Goal: Task Accomplishment & Management: Manage account settings

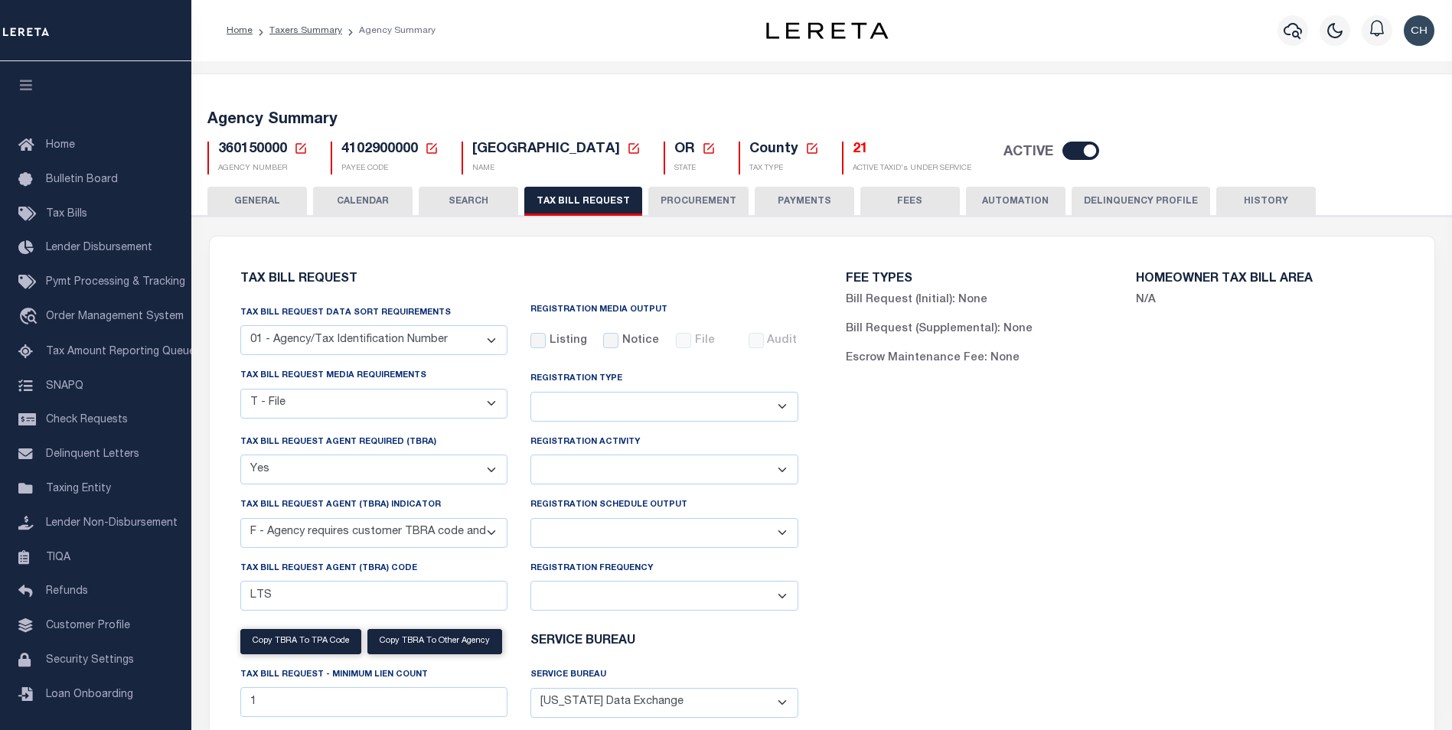
select select "22"
select select "true"
select select "14"
select select
select select "4100743000"
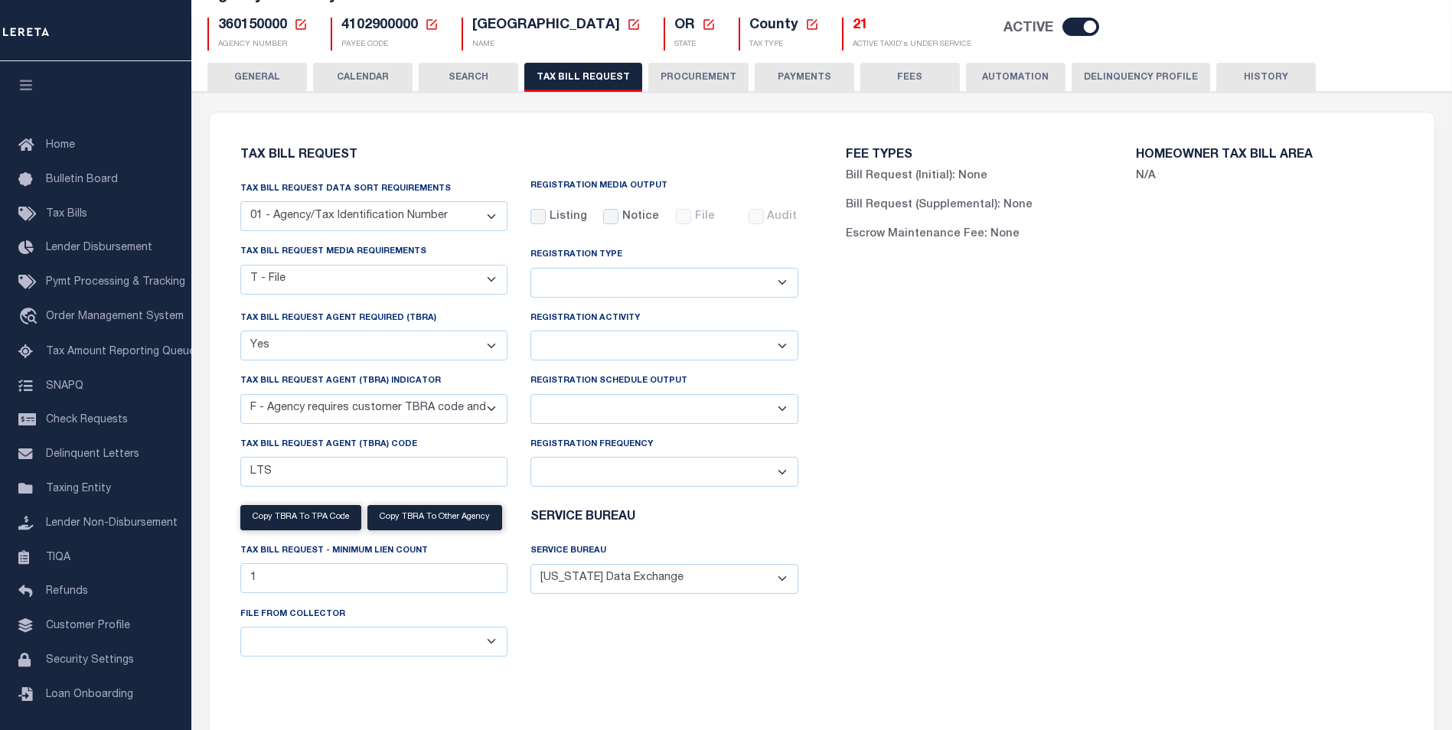
scroll to position [124, 0]
click at [1111, 573] on div "FEE TYPES Bill Request (Initial): None Bill Request (Supplemental): None Escrow…" at bounding box center [1125, 418] width 606 height 575
click at [443, 418] on select "A - Agency requires both customer TBRA code and LERETA TBRA code. B - Agency re…" at bounding box center [374, 409] width 268 height 30
select select "9"
click at [240, 397] on select "A - Agency requires both customer TBRA code and LERETA TBRA code. B - Agency re…" at bounding box center [374, 409] width 268 height 30
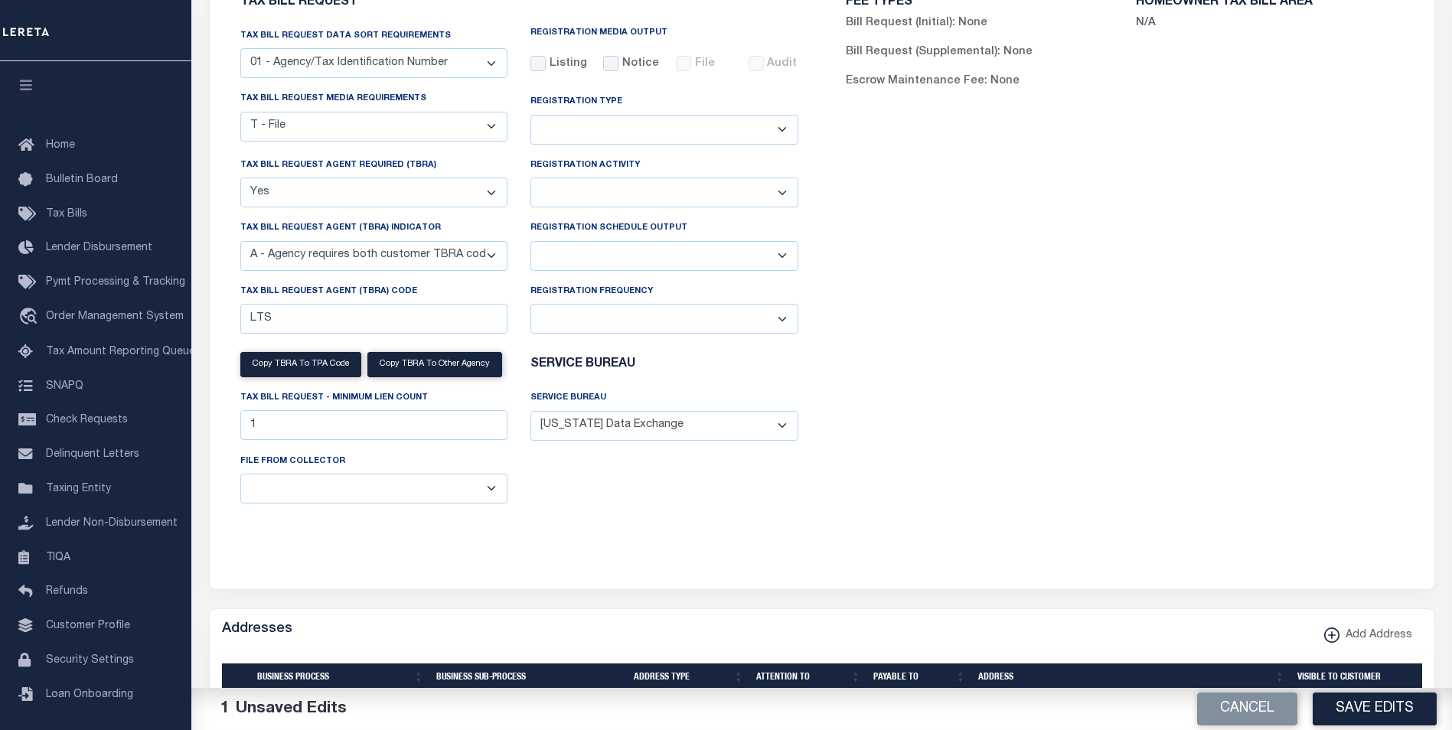
scroll to position [583, 0]
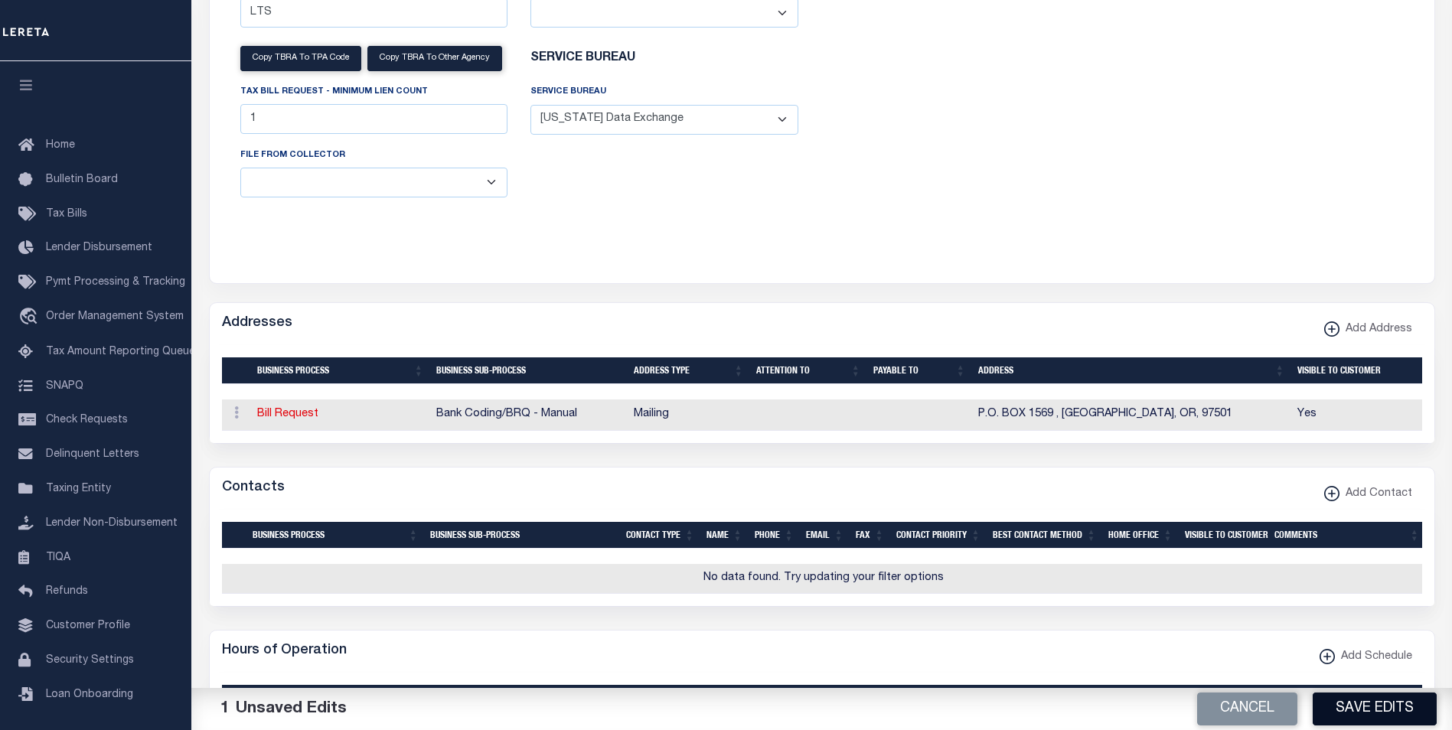
click at [1371, 708] on button "Save Edits" at bounding box center [1375, 709] width 124 height 33
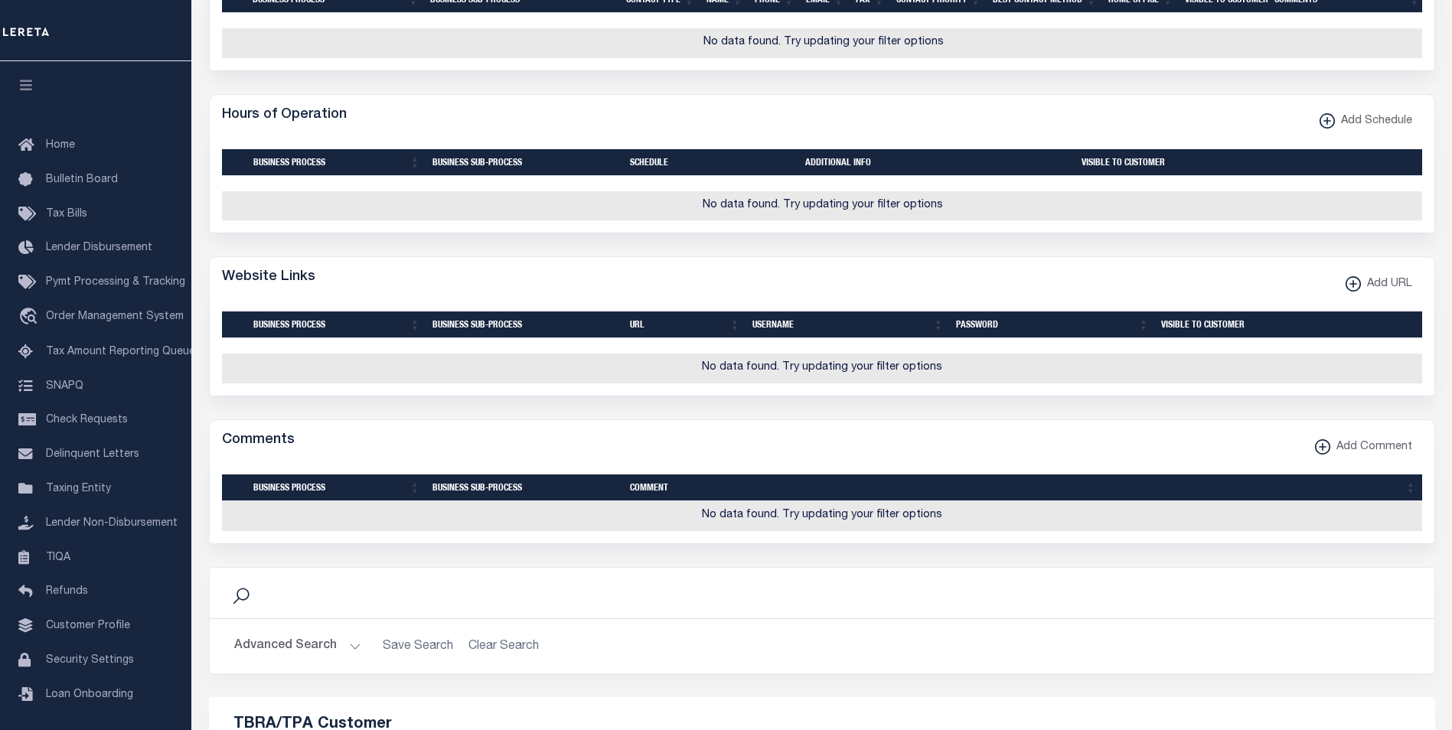
scroll to position [1732, 0]
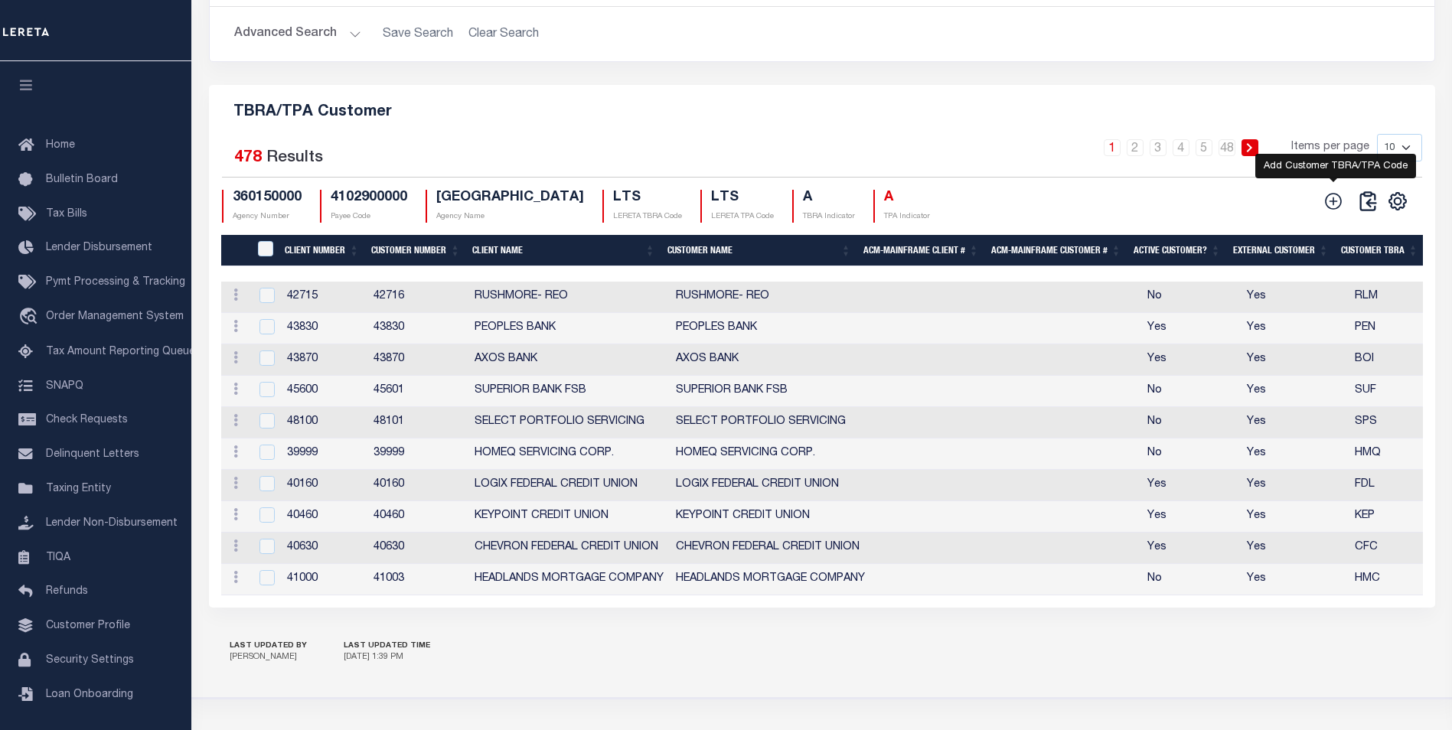
click at [1325, 207] on icon at bounding box center [1334, 201] width 20 height 20
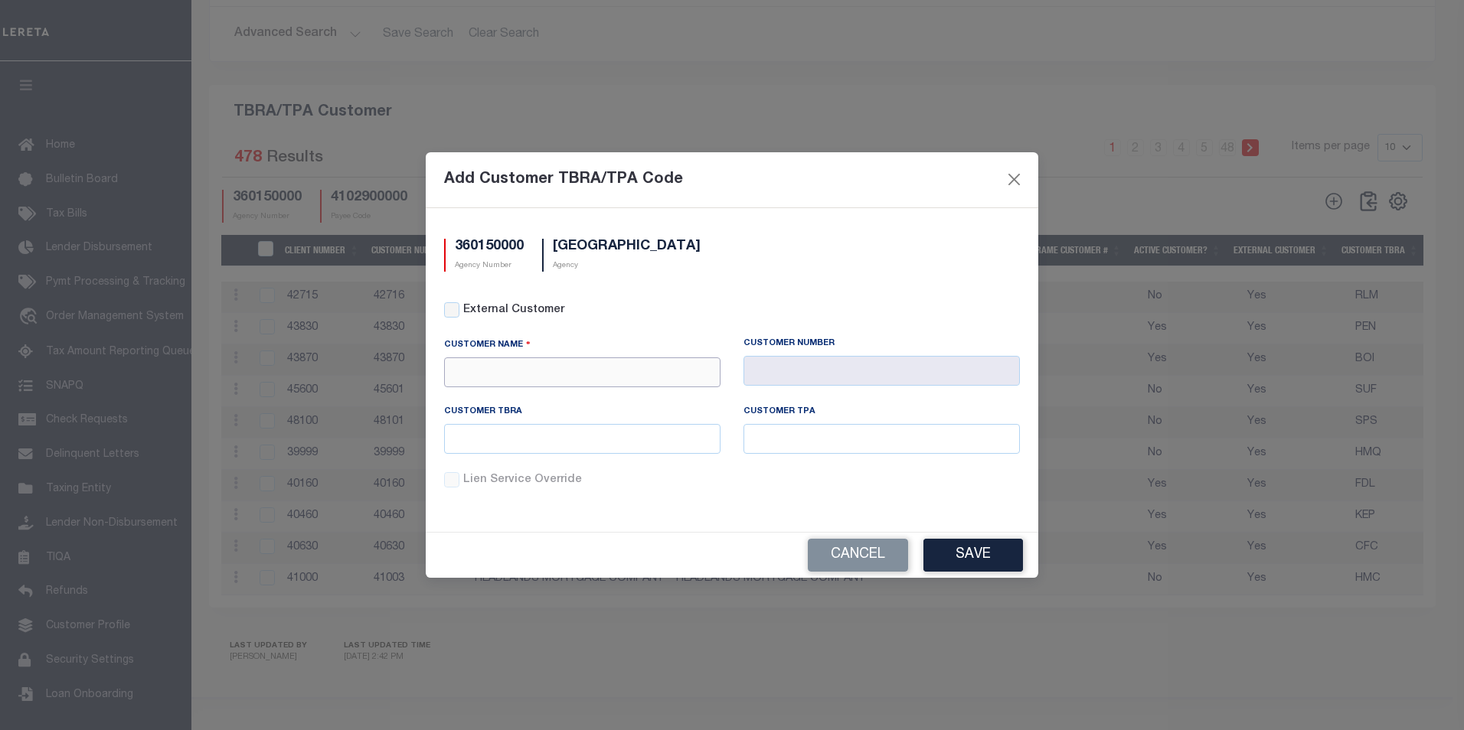
click at [552, 376] on input "text" at bounding box center [582, 373] width 276 height 30
click at [533, 400] on div "APCU" at bounding box center [582, 399] width 275 height 24
type input "APCU"
type input "2205"
type input "APCU"
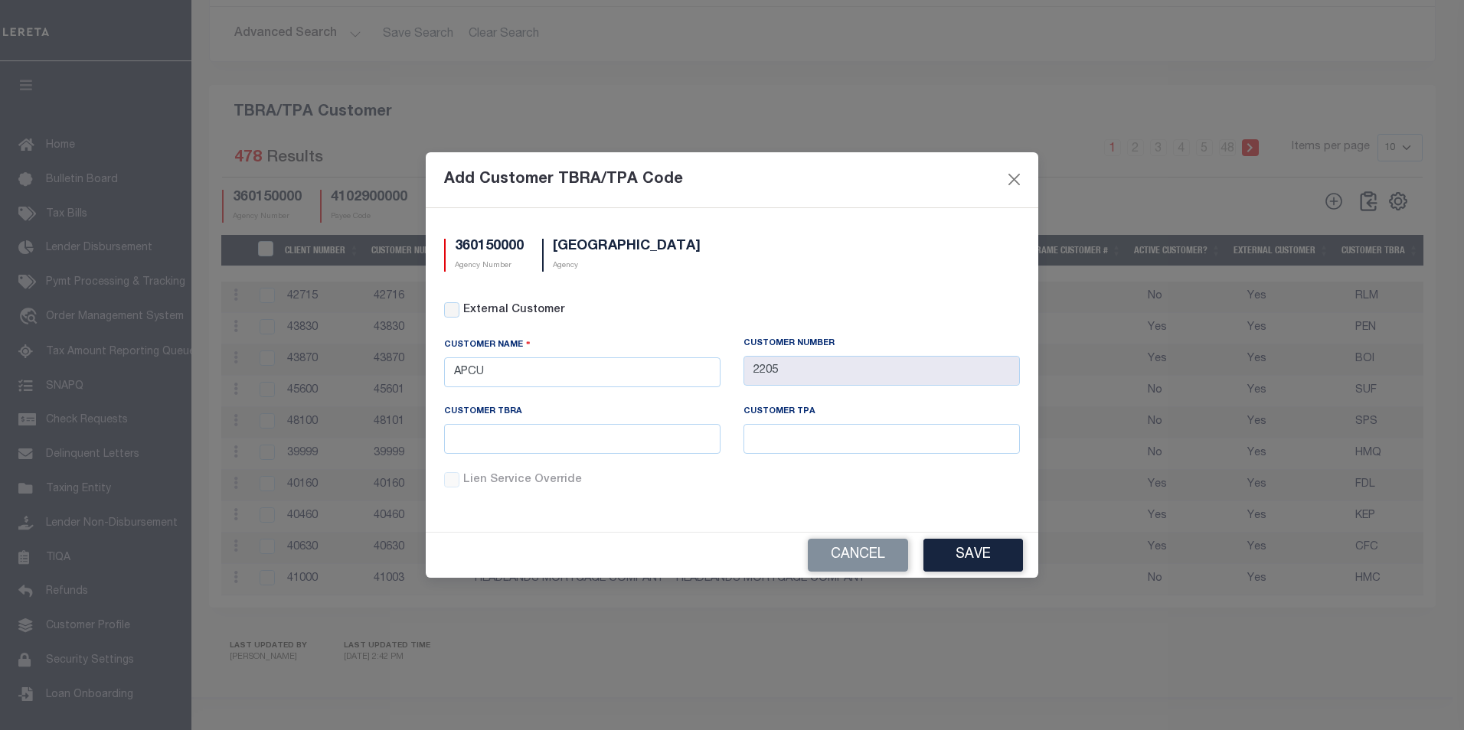
drag, startPoint x: 942, startPoint y: 554, endPoint x: 950, endPoint y: 557, distance: 8.0
click at [949, 557] on button "Save" at bounding box center [973, 555] width 100 height 33
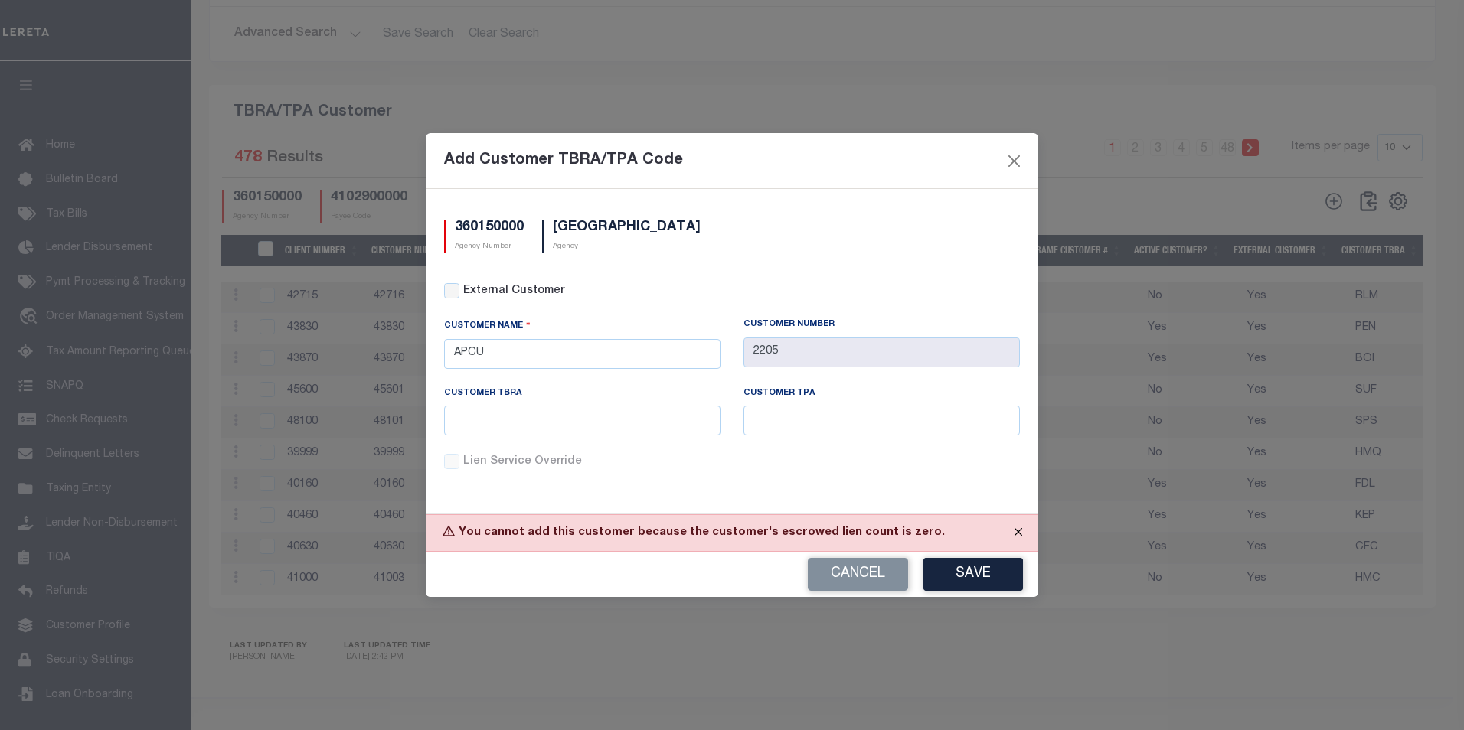
click at [1012, 531] on button "Close" at bounding box center [1018, 532] width 38 height 34
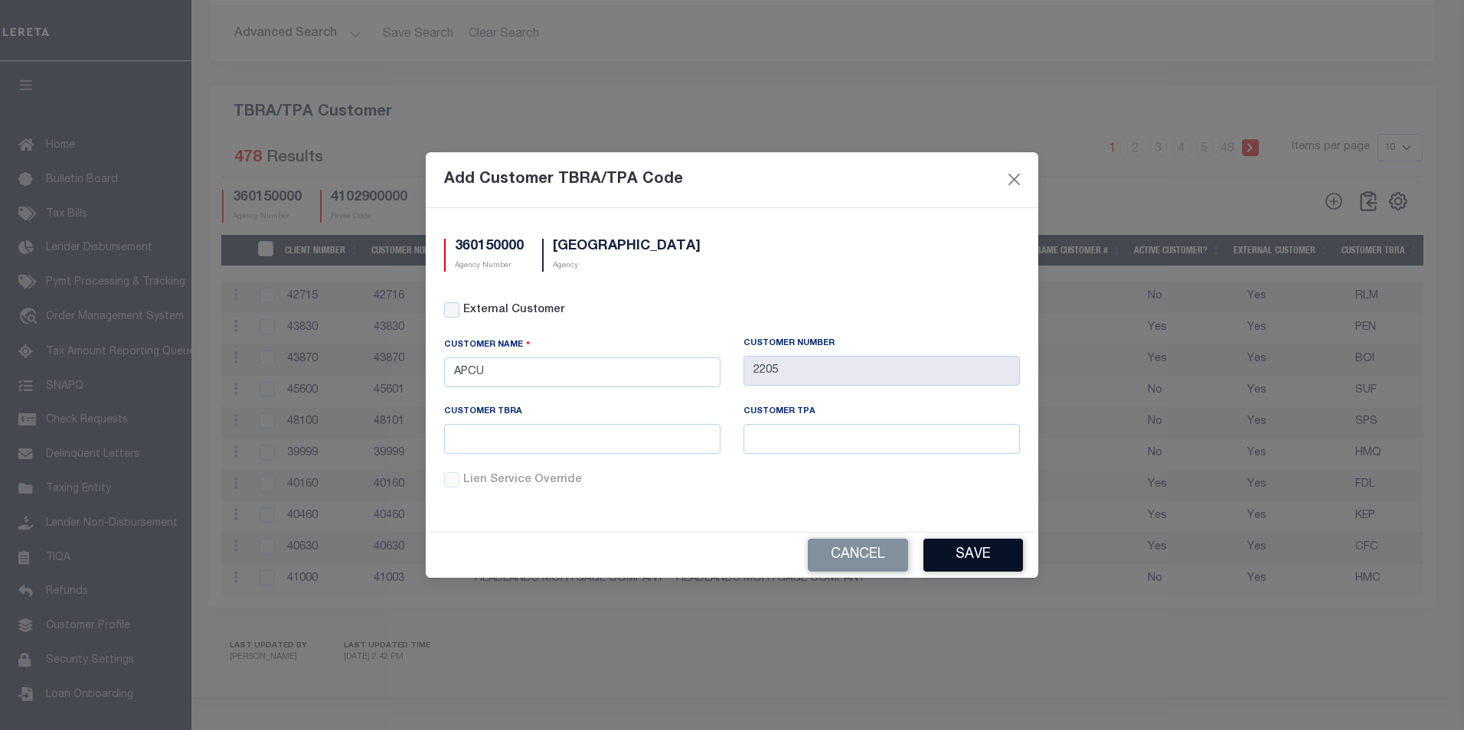
click at [952, 556] on button "Save" at bounding box center [973, 555] width 100 height 33
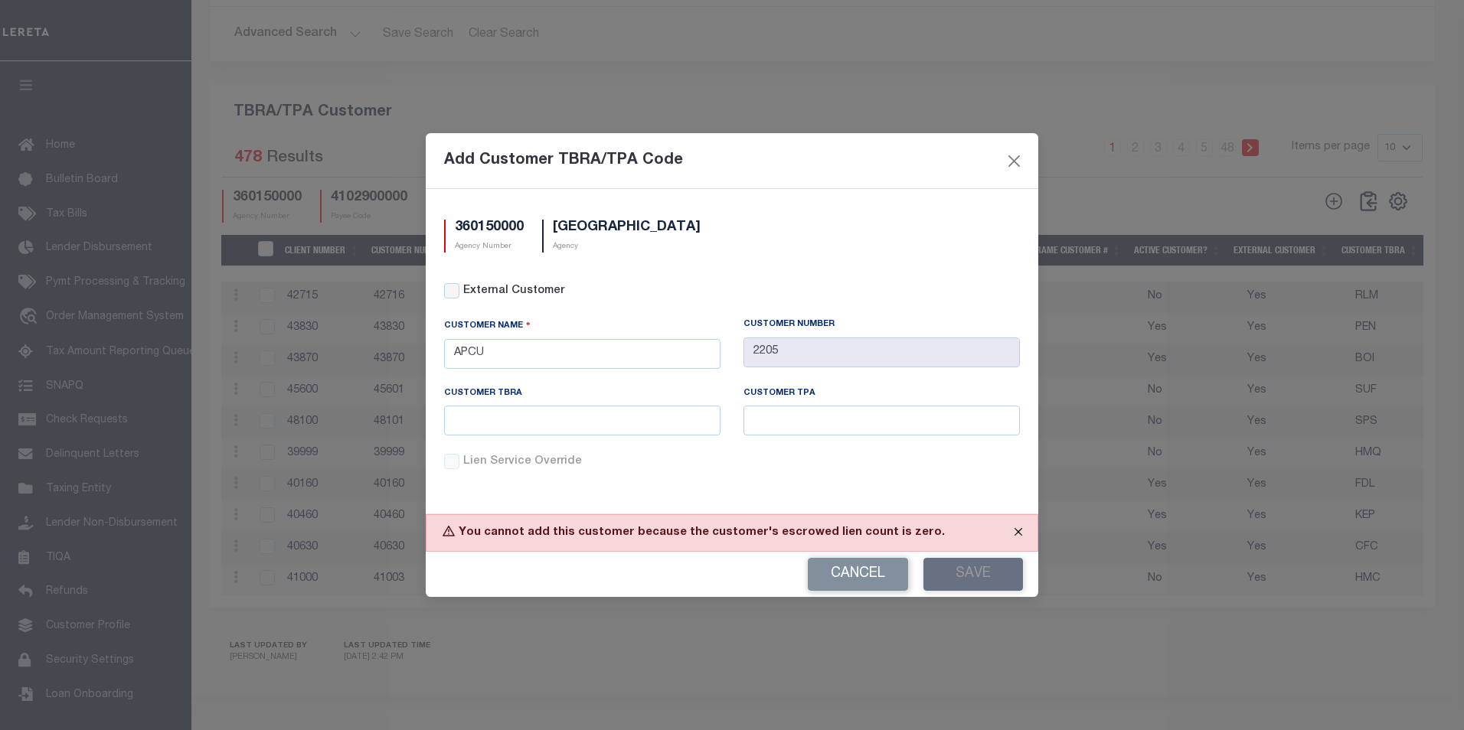
click at [1013, 537] on button "Close" at bounding box center [1018, 532] width 38 height 34
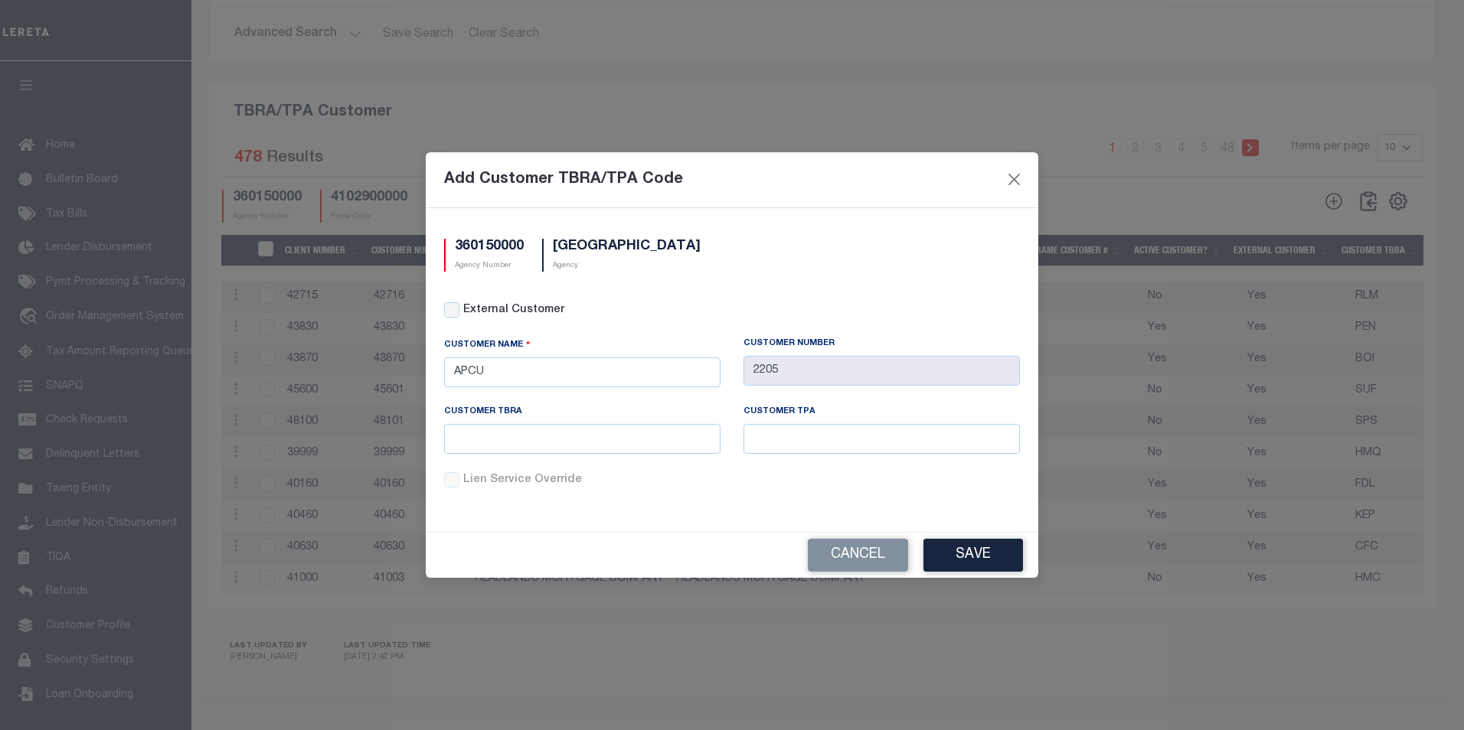
click at [459, 485] on div "Lien Service Override" at bounding box center [732, 480] width 576 height 17
drag, startPoint x: 459, startPoint y: 485, endPoint x: 450, endPoint y: 480, distance: 10.6
click at [452, 482] on div "Lien Service Override" at bounding box center [732, 480] width 576 height 17
click at [450, 480] on div "Lien Service Override" at bounding box center [732, 480] width 576 height 17
click at [660, 492] on div "Lien Service Override" at bounding box center [732, 489] width 599 height 35
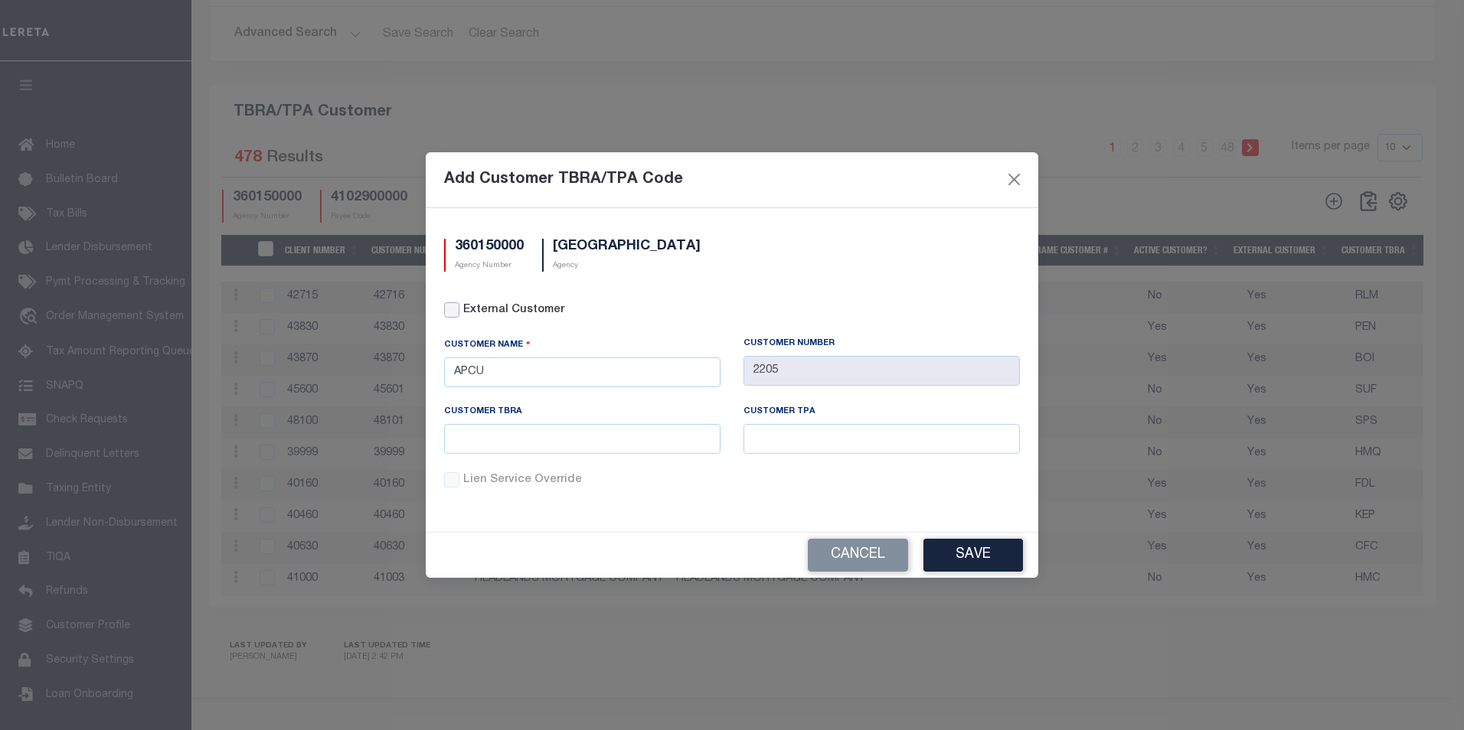
click at [448, 313] on input "External Customer" at bounding box center [451, 309] width 15 height 15
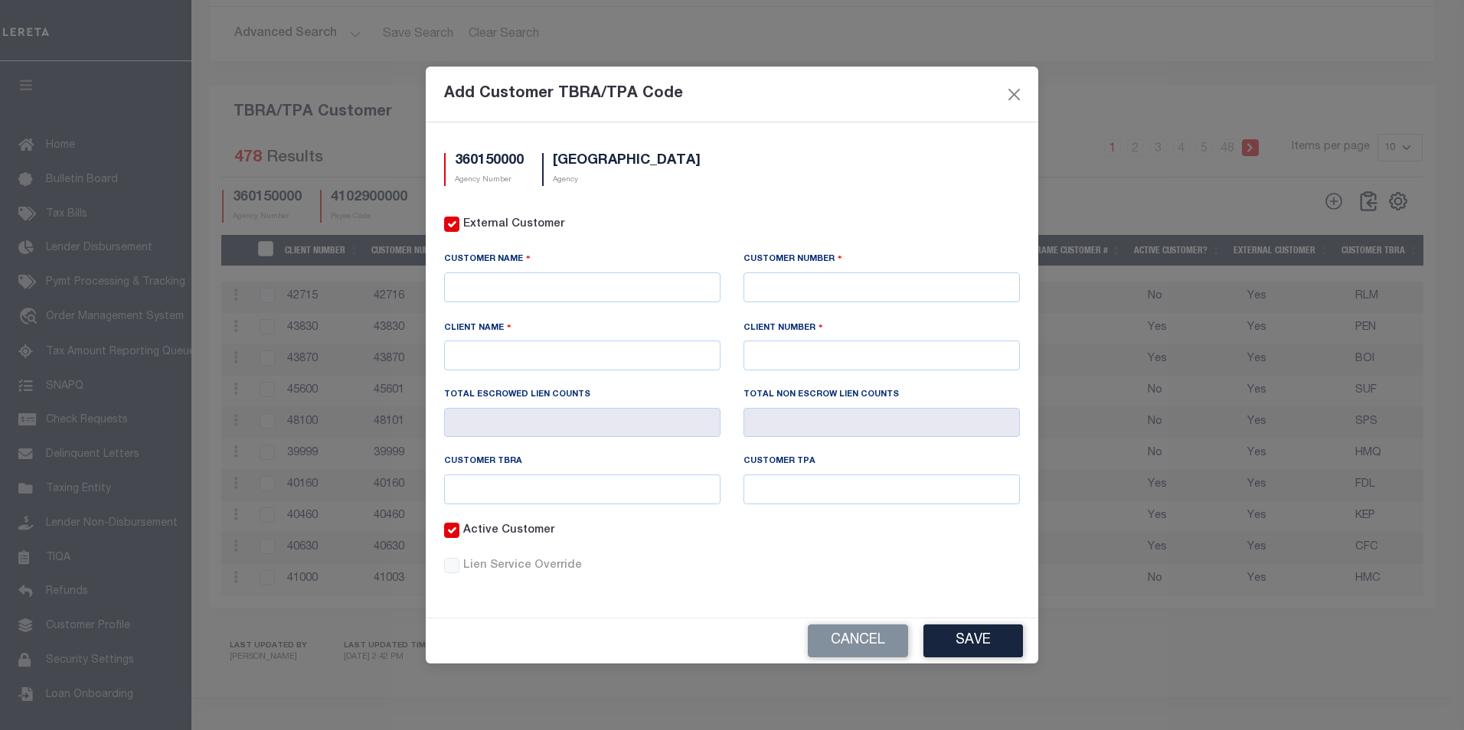
click at [444, 230] on input "External Customer" at bounding box center [451, 224] width 15 height 15
checkbox input "false"
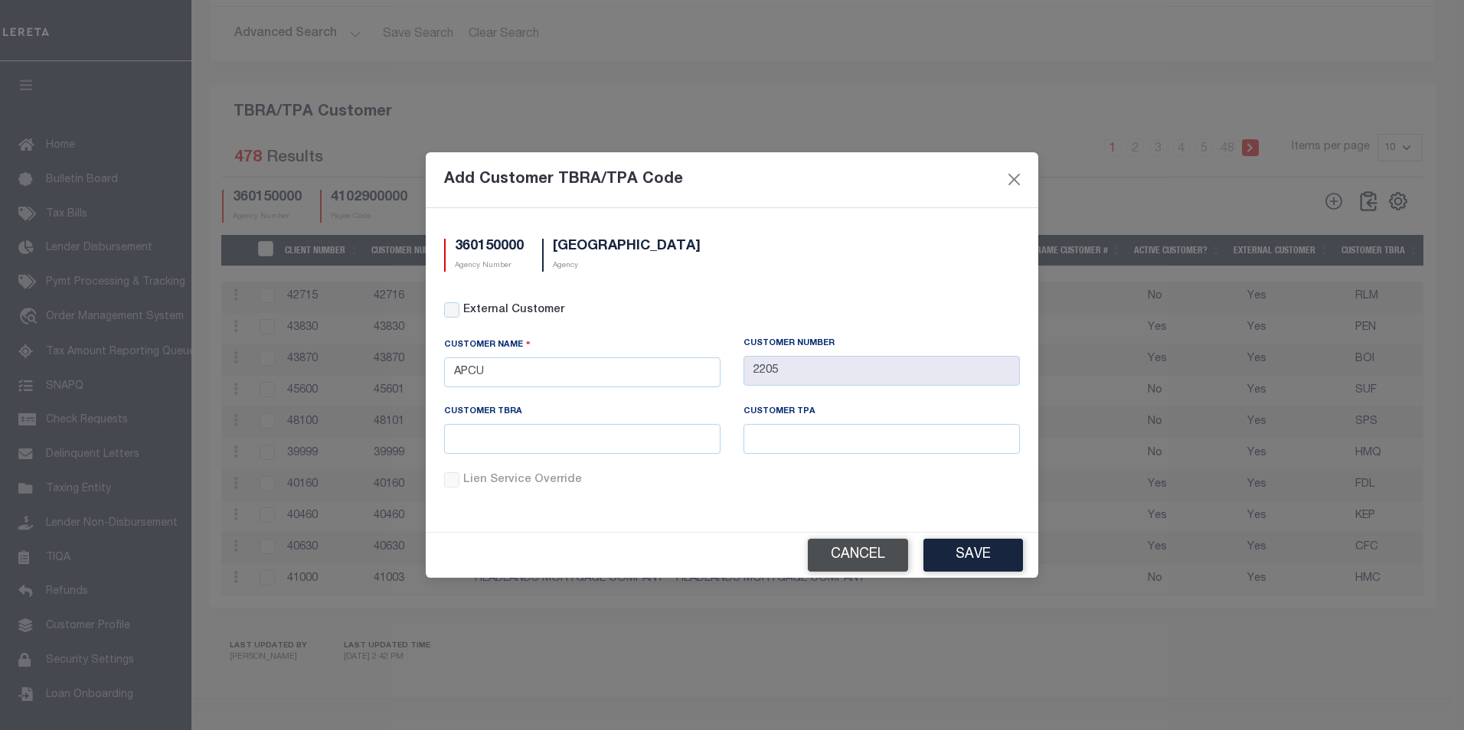
click at [857, 548] on button "Cancel" at bounding box center [858, 555] width 100 height 33
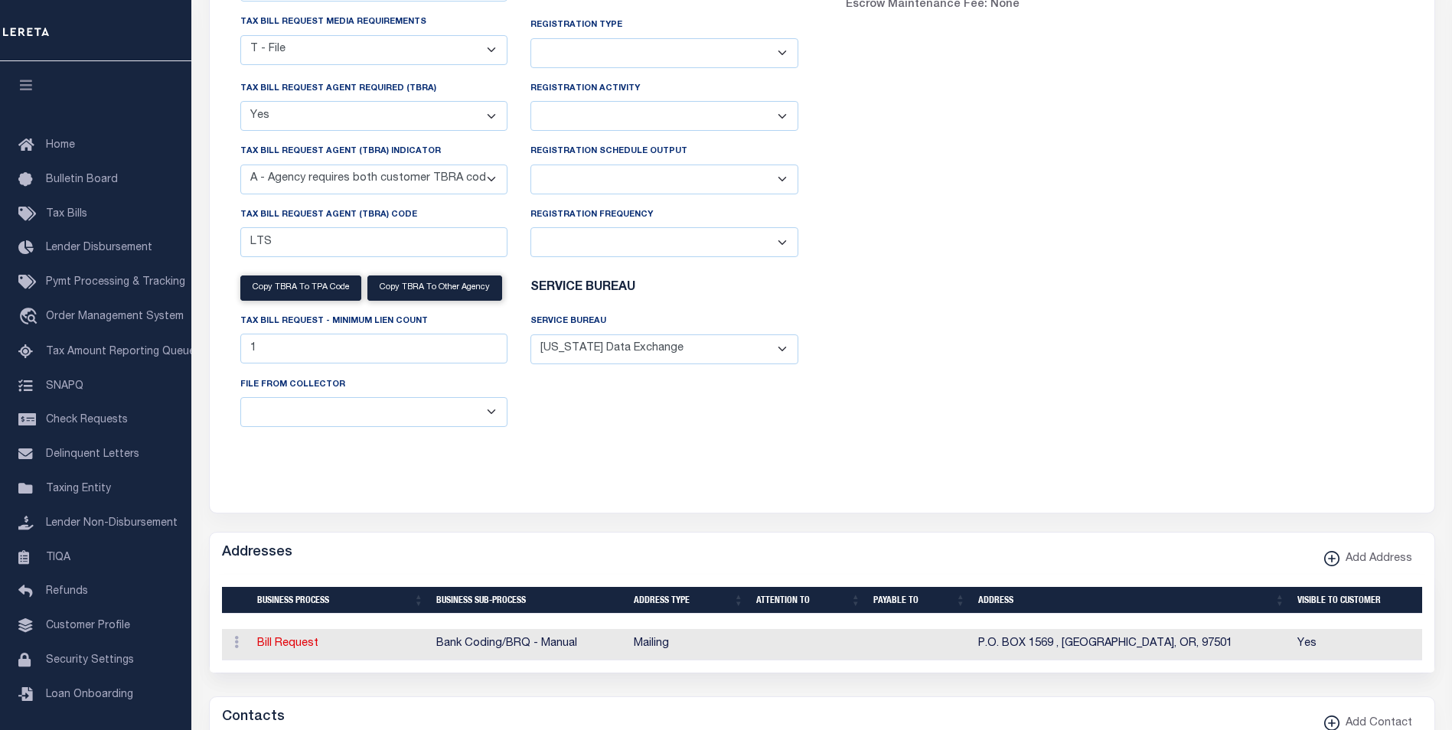
scroll to position [277, 0]
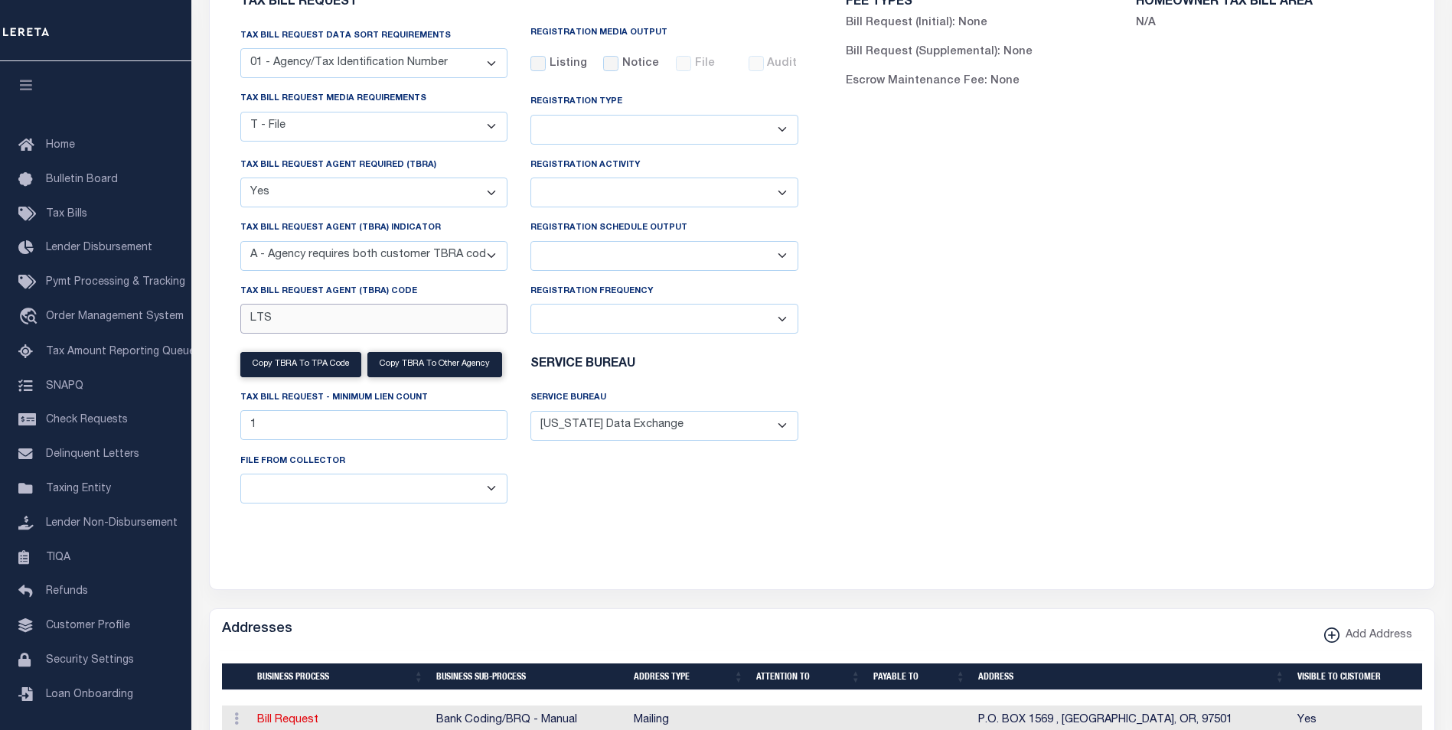
click at [421, 317] on input "LTS" at bounding box center [374, 319] width 268 height 30
click at [1206, 406] on div "FEE TYPES Bill Request (Initial): None Bill Request (Supplemental): None Escrow…" at bounding box center [1125, 265] width 606 height 575
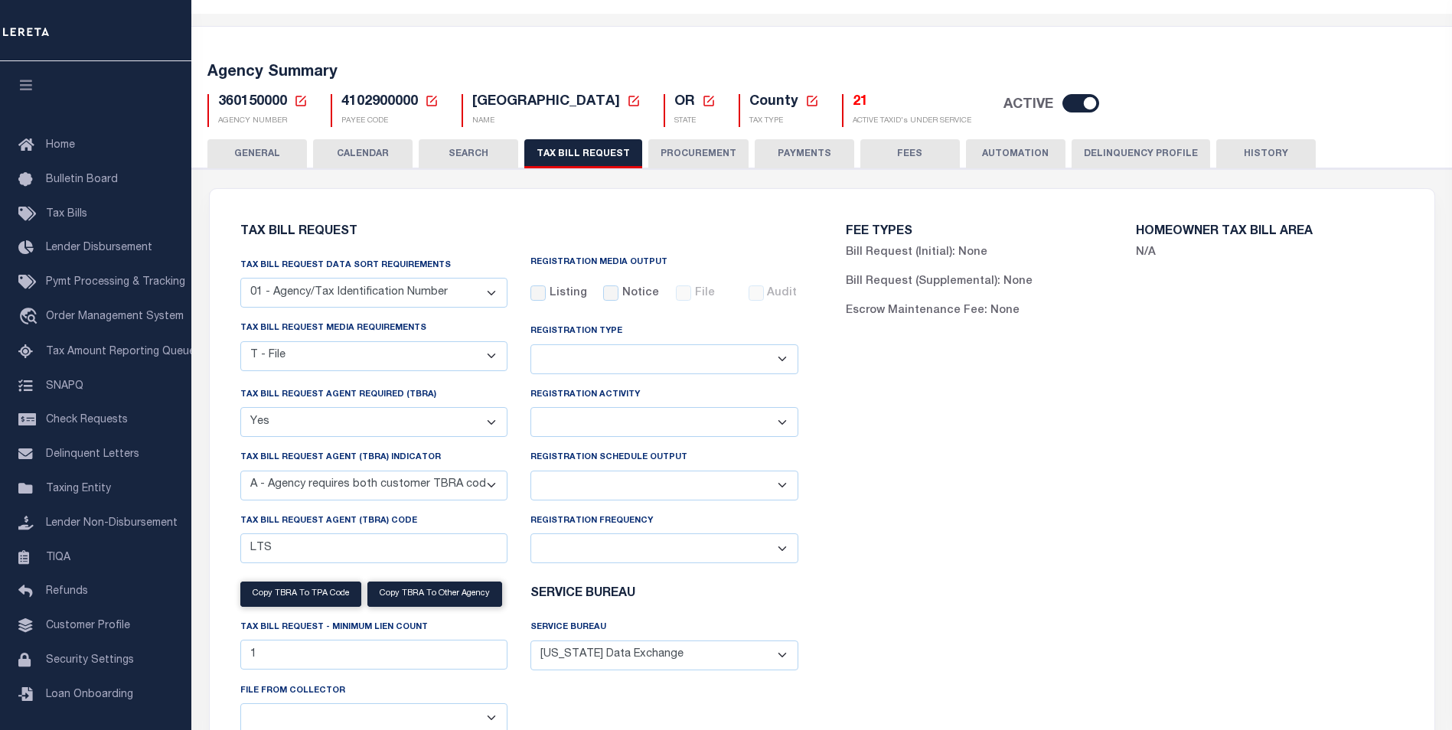
scroll to position [124, 0]
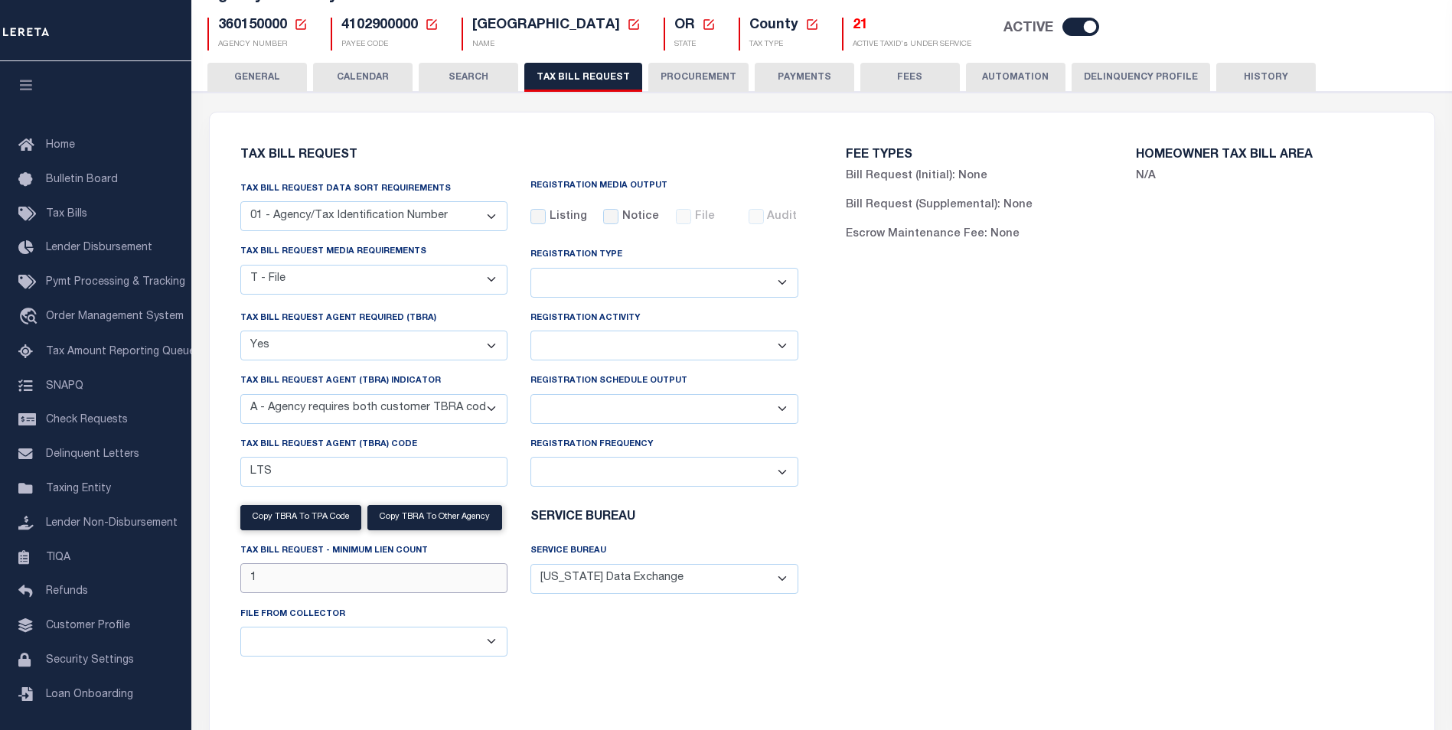
click at [328, 585] on input "1" at bounding box center [374, 578] width 268 height 30
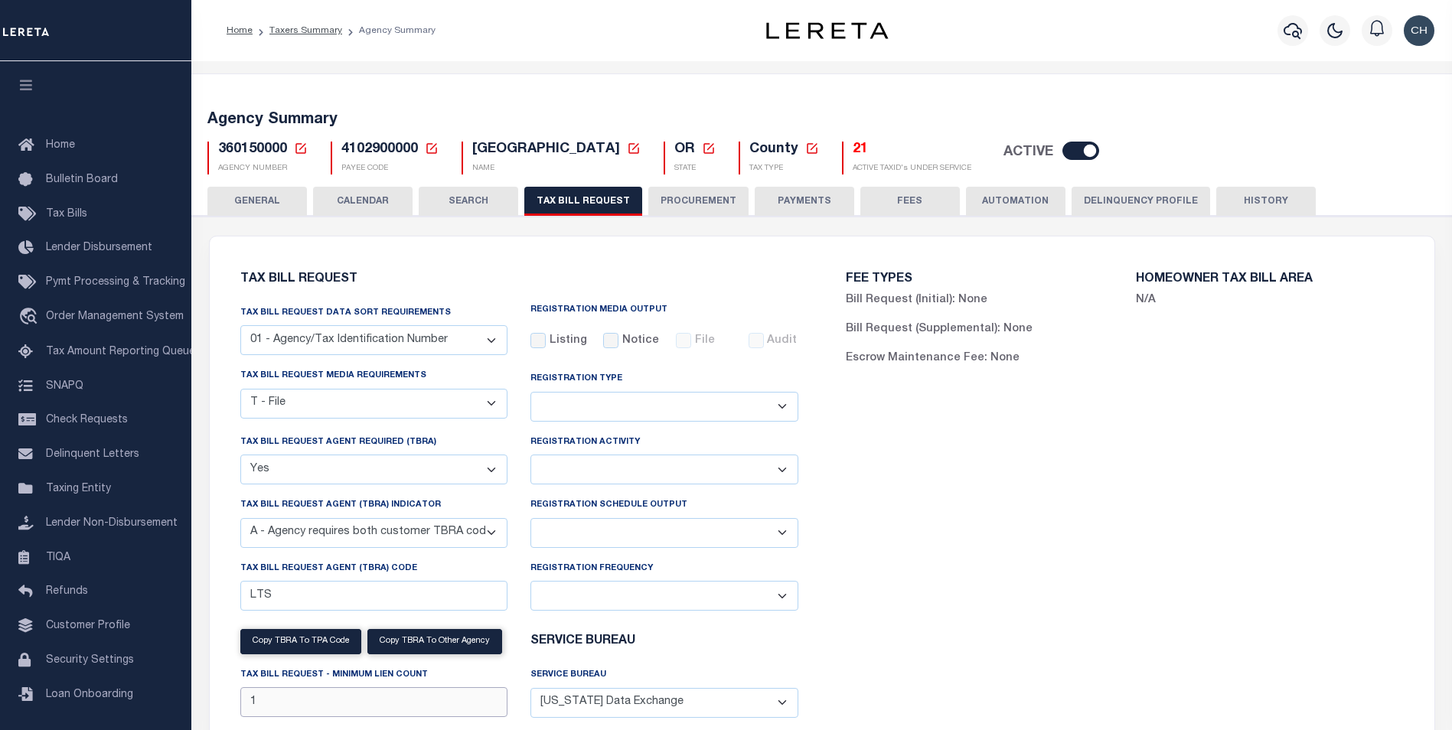
scroll to position [77, 0]
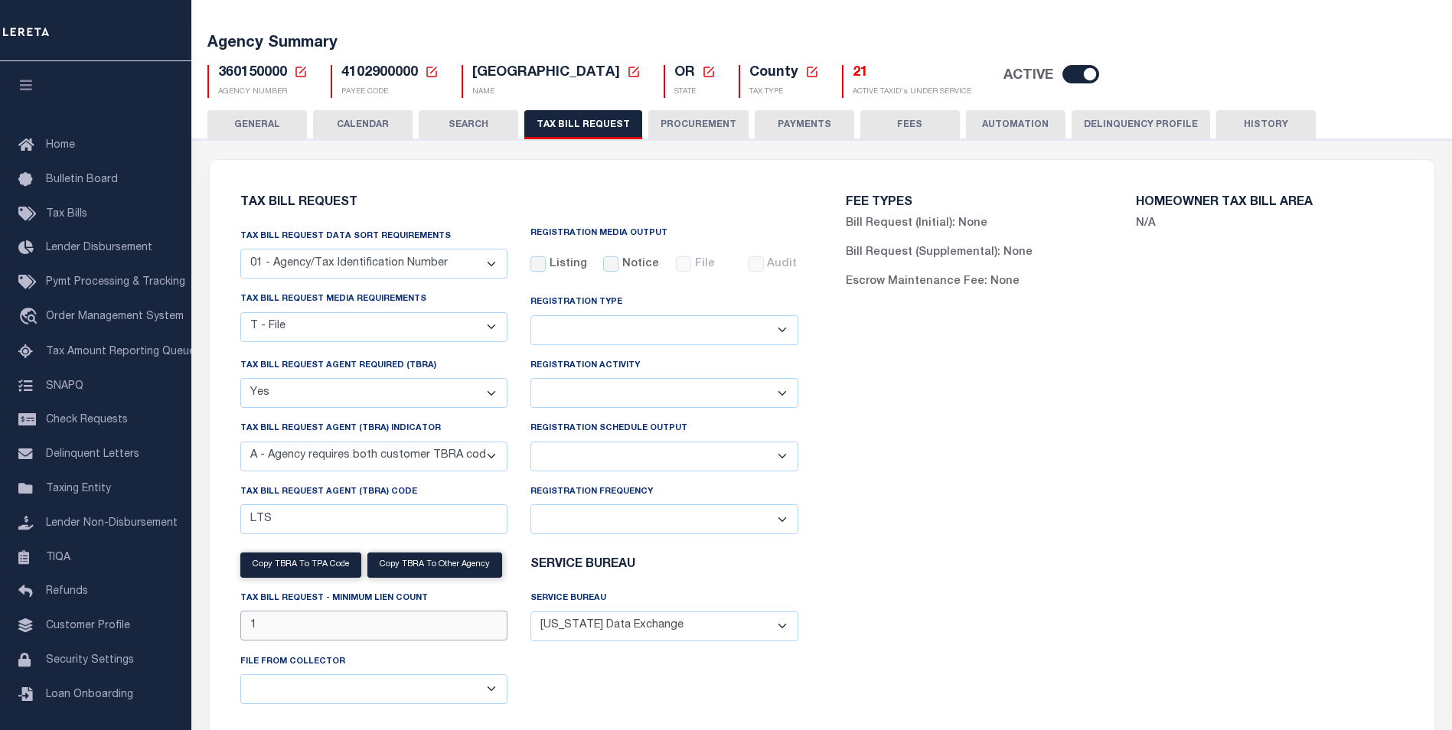
click at [427, 631] on input "1" at bounding box center [374, 626] width 268 height 30
click at [972, 569] on div "FEE TYPES Bill Request (Initial): None Bill Request (Supplemental): None Escrow…" at bounding box center [1125, 465] width 606 height 575
